Goal: Task Accomplishment & Management: Manage account settings

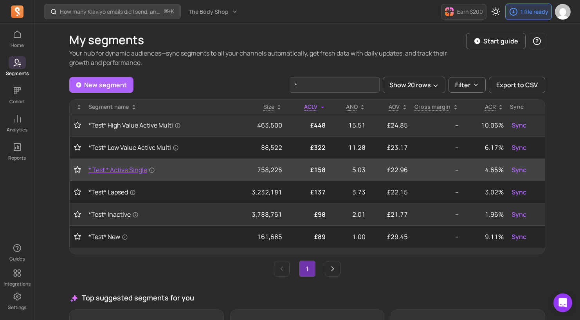
click at [125, 170] on span "* Test * Active Single" at bounding box center [122, 169] width 67 height 9
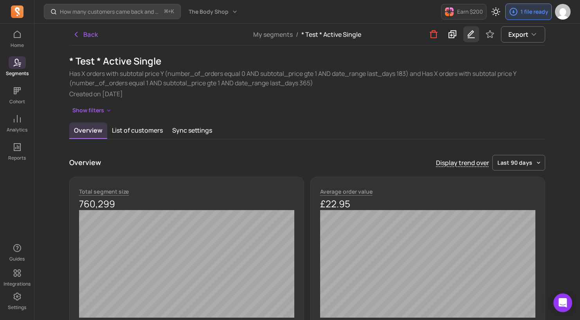
click at [473, 34] on icon "button" at bounding box center [471, 34] width 9 height 10
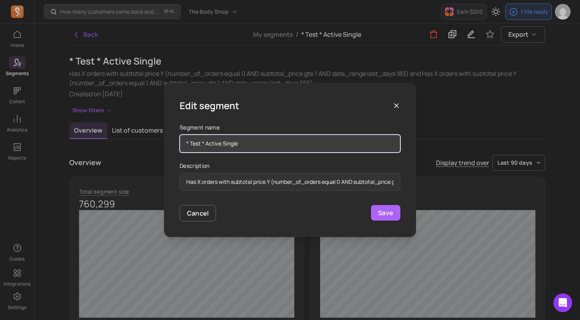
click at [297, 151] on input "* Test * Active Single" at bounding box center [290, 144] width 221 height 18
type input "* Test * Active Single 6-12"
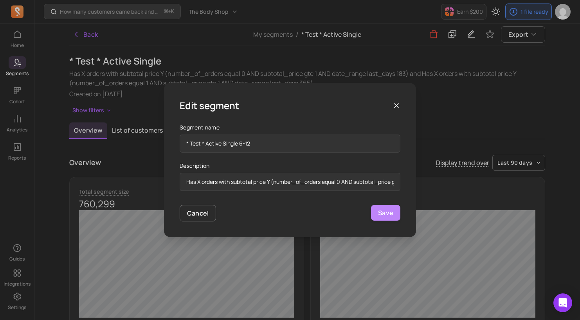
click at [391, 216] on button "Save" at bounding box center [385, 213] width 29 height 16
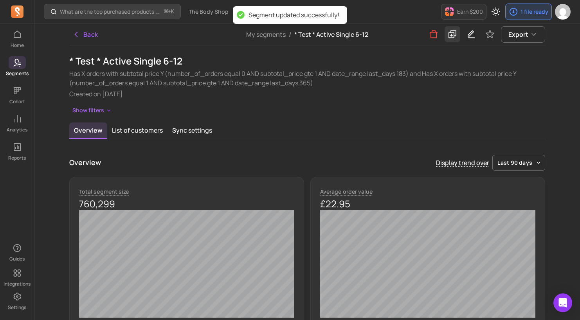
click at [455, 36] on icon at bounding box center [452, 34] width 9 height 10
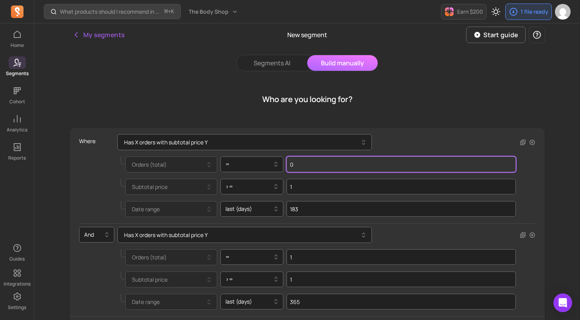
click at [309, 167] on input "0" at bounding box center [401, 165] width 229 height 16
type input "0"
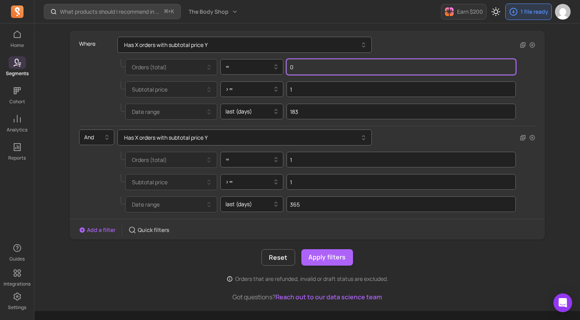
scroll to position [115, 0]
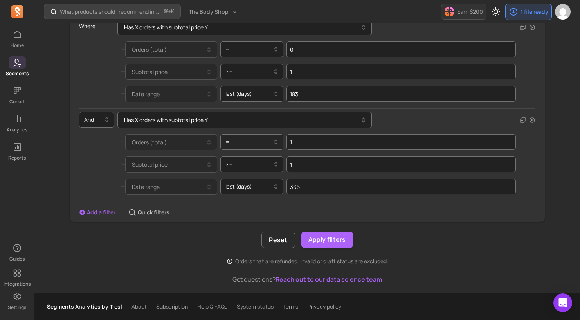
click at [252, 141] on div at bounding box center [249, 141] width 47 height 9
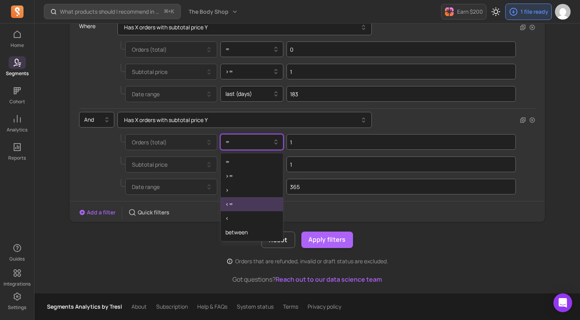
click at [249, 201] on div "<=" at bounding box center [252, 204] width 63 height 14
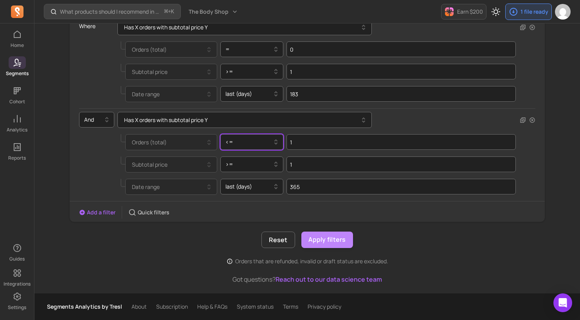
click at [332, 244] on button "Apply filters" at bounding box center [328, 240] width 52 height 16
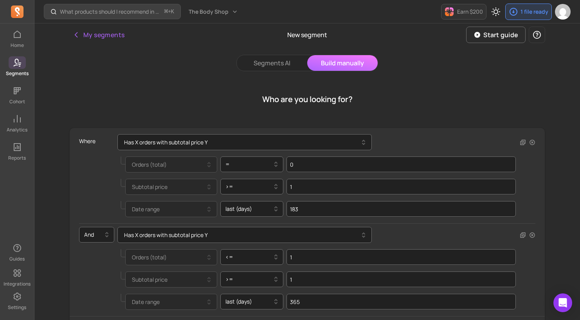
click at [16, 67] on span at bounding box center [17, 62] width 17 height 13
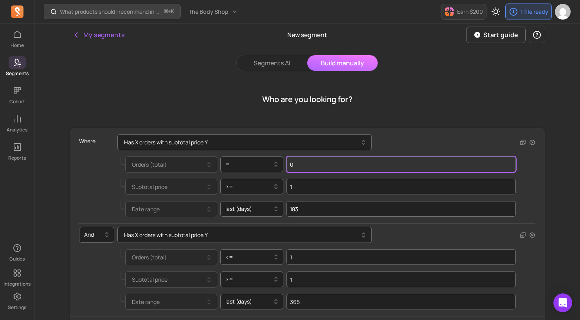
click at [340, 165] on input "0" at bounding box center [401, 165] width 229 height 16
type input "1"
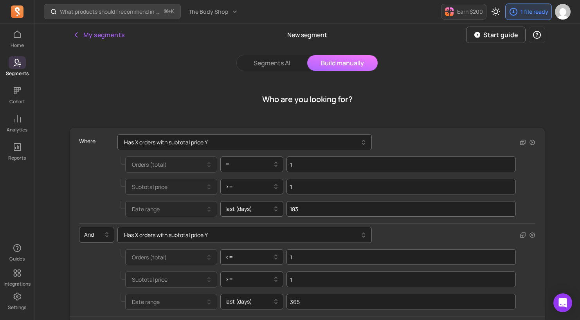
click at [114, 96] on div "Who are you looking for?" at bounding box center [307, 100] width 476 height 38
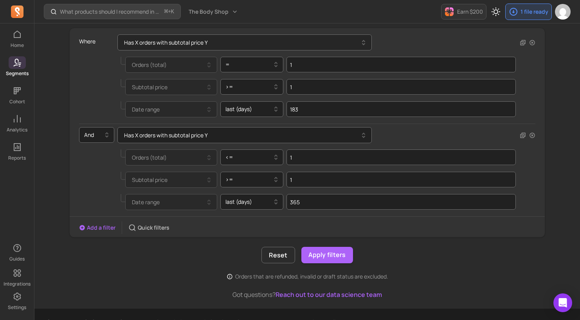
scroll to position [100, 0]
click at [325, 257] on button "Apply filters" at bounding box center [328, 255] width 52 height 16
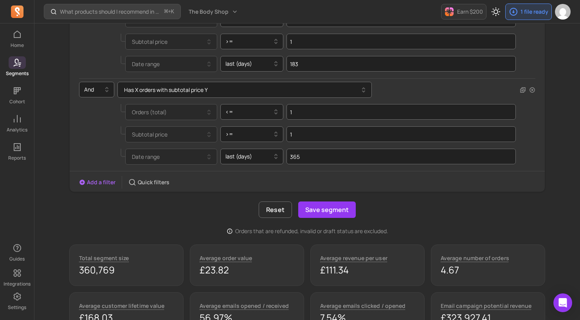
scroll to position [151, 0]
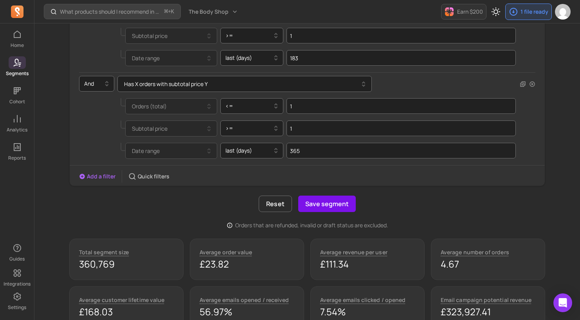
click at [325, 208] on button "Save segment" at bounding box center [327, 204] width 58 height 16
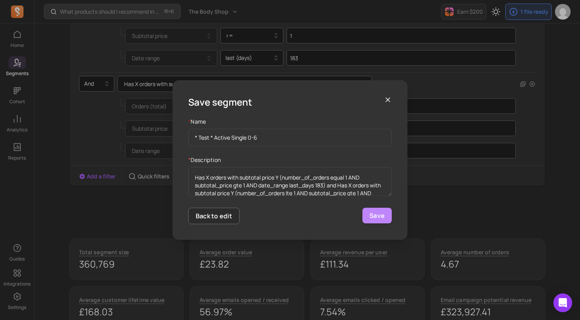
type input "* Test * Active Single 0-6"
click at [371, 219] on button "Save" at bounding box center [377, 216] width 29 height 16
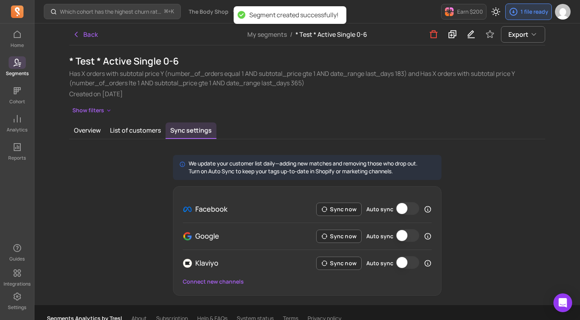
click at [19, 65] on icon at bounding box center [17, 62] width 9 height 9
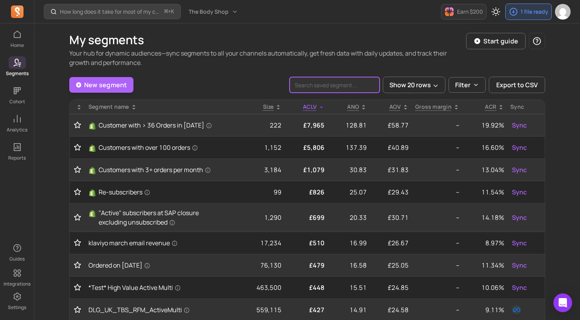
click at [343, 85] on input "search" at bounding box center [335, 85] width 90 height 16
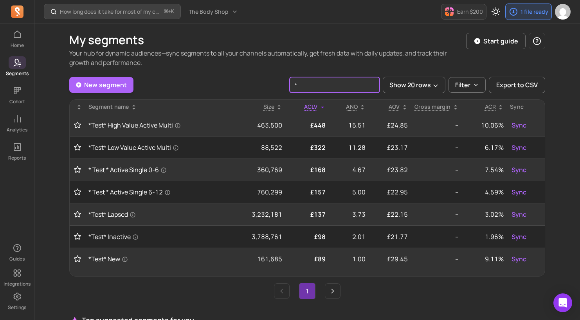
type input "*"
click at [218, 77] on div "New segment * Show 20 rows Filter Export to CSV" at bounding box center [307, 85] width 476 height 16
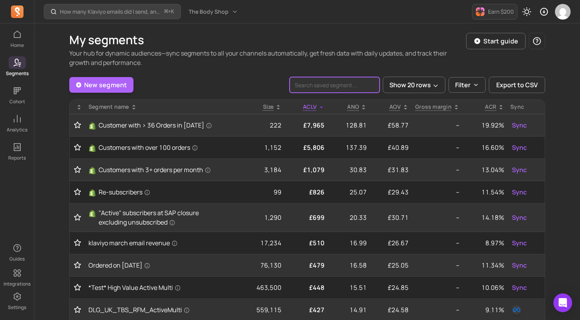
click at [354, 87] on input "search" at bounding box center [335, 85] width 90 height 16
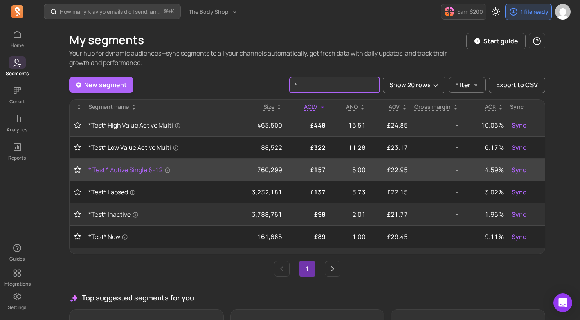
type input "*"
click at [133, 172] on span "* Test * Active Single 6-12" at bounding box center [130, 169] width 82 height 9
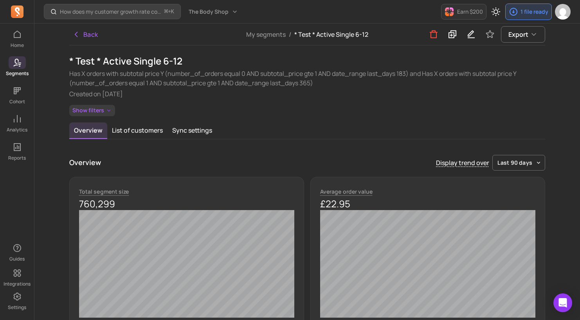
click at [97, 106] on button "Show filters" at bounding box center [92, 110] width 46 height 11
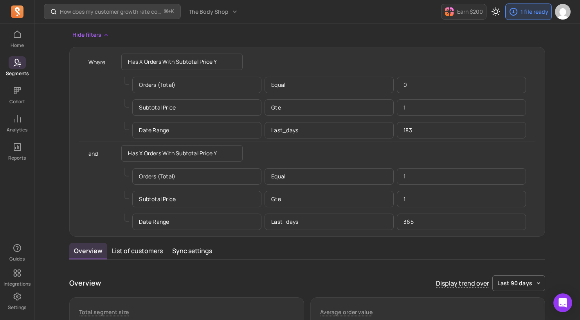
scroll to position [76, 0]
